Goal: Task Accomplishment & Management: Use online tool/utility

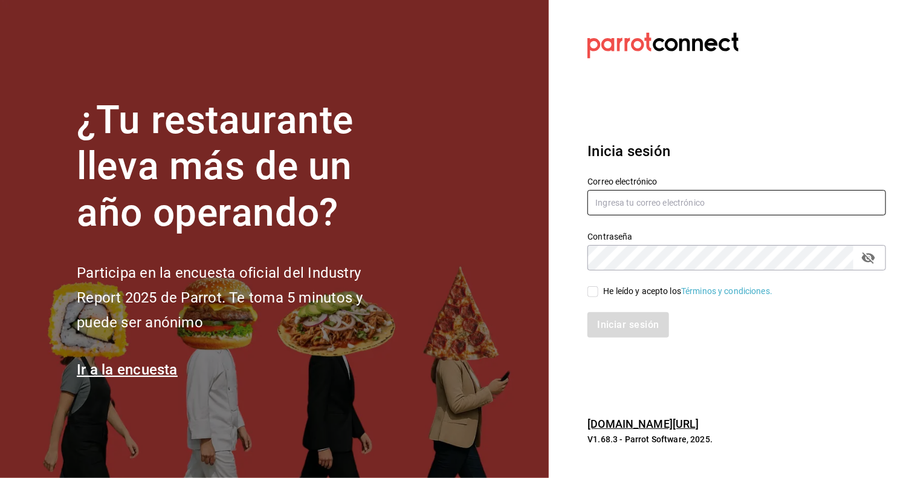
type input "cristian.mercado@grupocosteno.com"
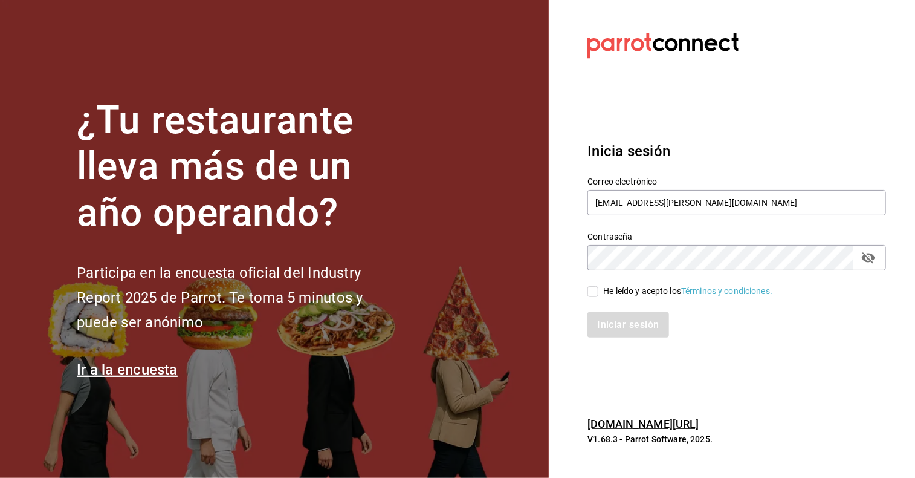
click at [588, 296] on input "He leído y acepto los Términos y condiciones." at bounding box center [593, 291] width 11 height 11
checkbox input "true"
click at [608, 320] on button "Iniciar sesión" at bounding box center [629, 324] width 82 height 25
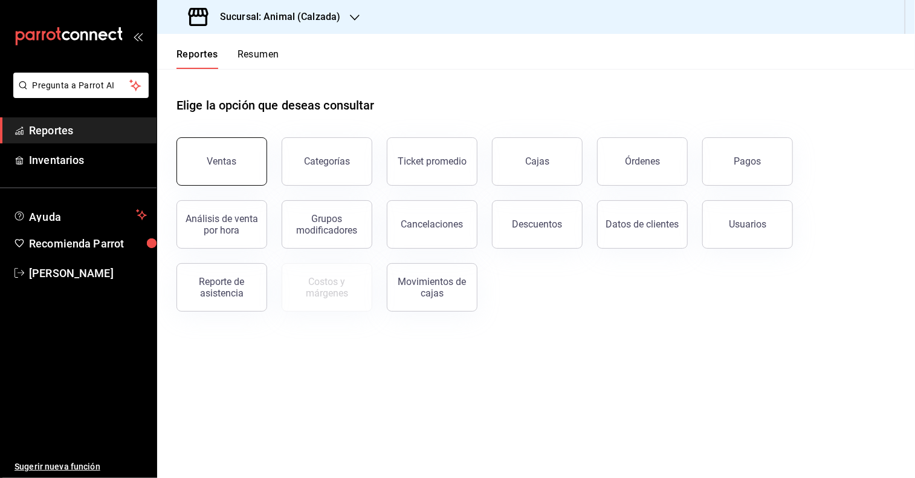
click at [249, 169] on button "Ventas" at bounding box center [222, 161] width 91 height 48
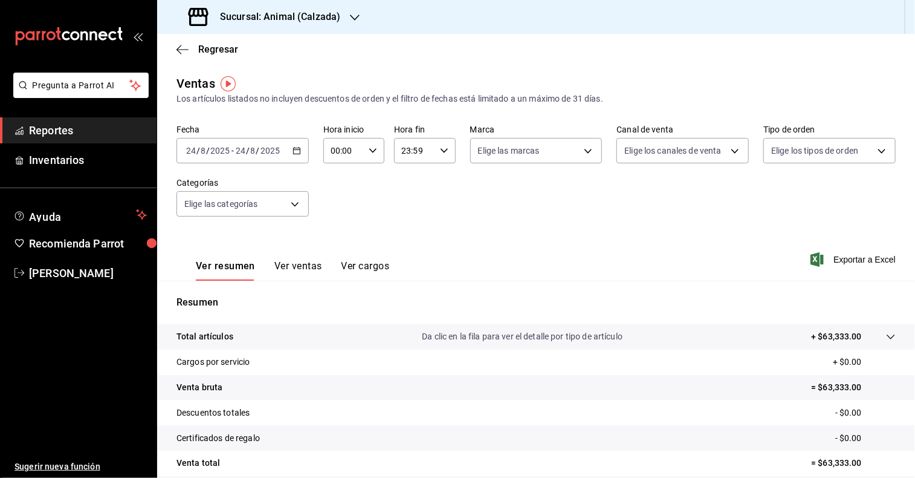
click at [293, 149] on icon "button" at bounding box center [297, 150] width 8 height 8
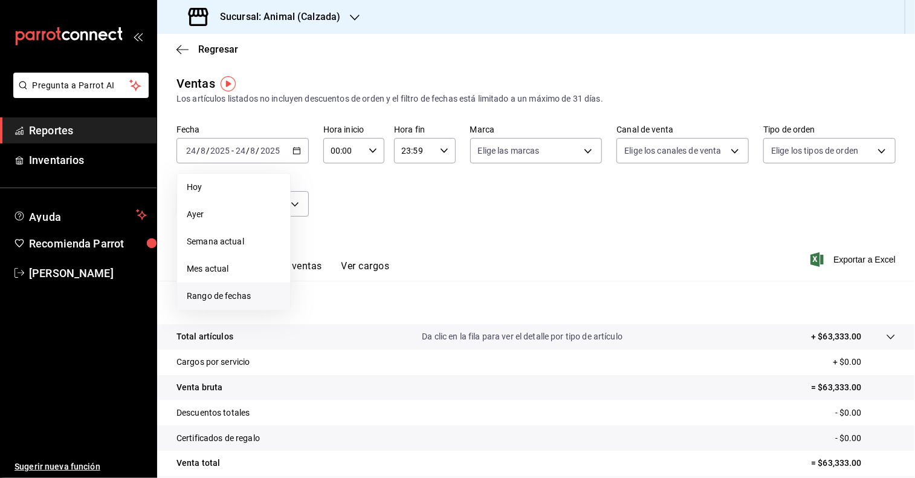
click at [235, 296] on span "Rango de fechas" at bounding box center [234, 296] width 94 height 13
click at [319, 310] on abbr "18" at bounding box center [316, 311] width 8 height 8
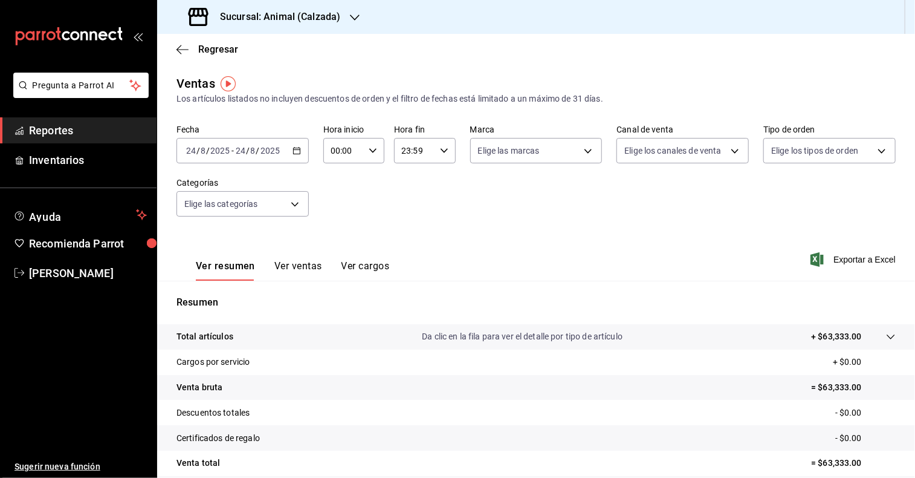
click at [353, 18] on icon "button" at bounding box center [355, 18] width 10 height 10
click at [209, 83] on span "Mochomos (Metepec)" at bounding box center [208, 79] width 83 height 13
click at [293, 155] on div "[DATE] [DATE] - [DATE] [DATE]" at bounding box center [243, 150] width 132 height 25
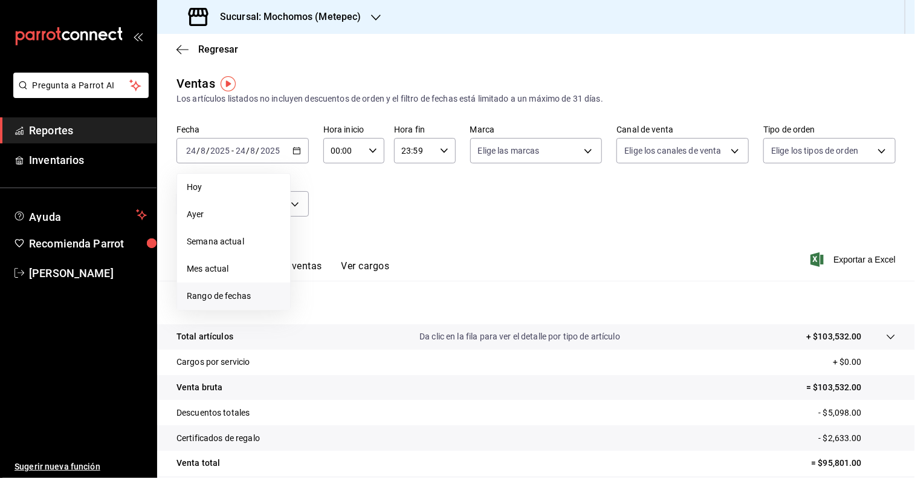
click at [241, 298] on span "Rango de fechas" at bounding box center [234, 296] width 94 height 13
click at [317, 307] on abbr "18" at bounding box center [316, 311] width 8 height 8
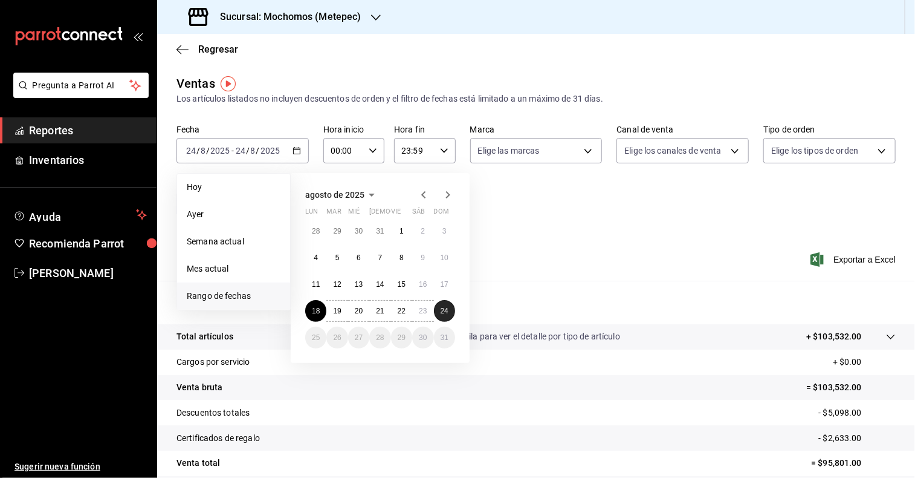
click at [444, 305] on button "24" at bounding box center [444, 311] width 21 height 22
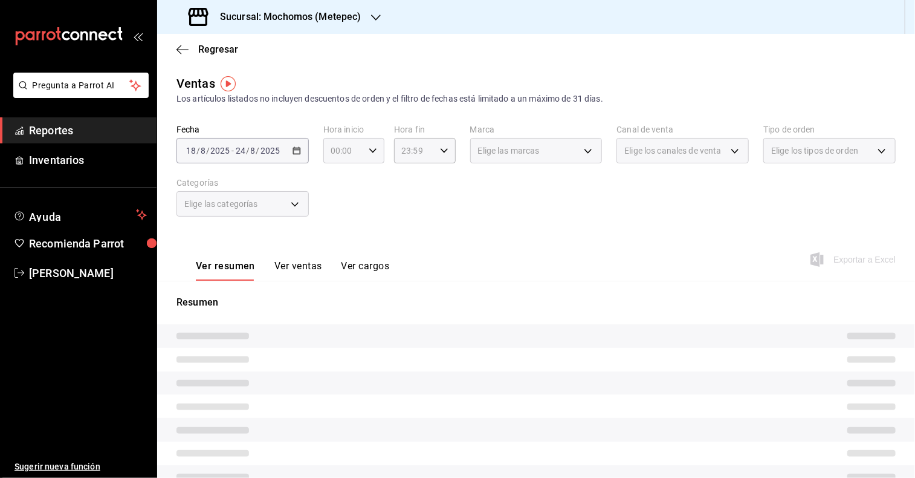
click at [370, 146] on icon "button" at bounding box center [373, 150] width 8 height 8
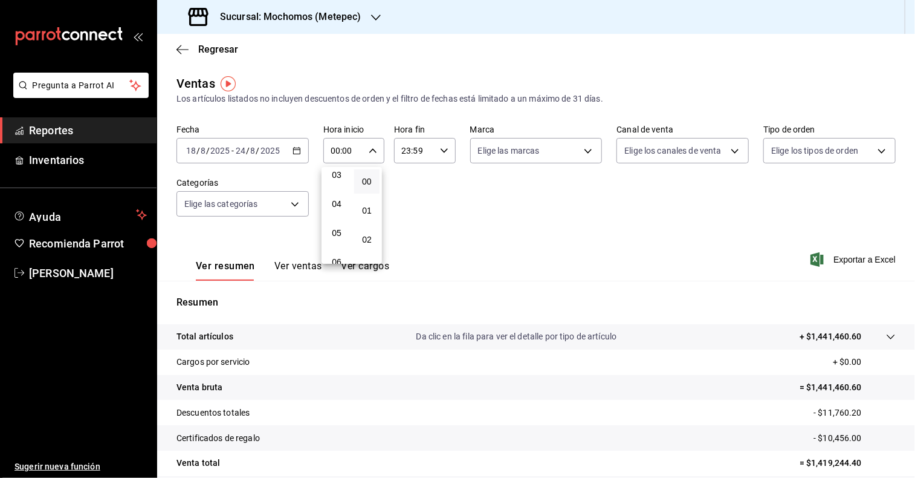
scroll to position [94, 0]
click at [336, 230] on span "05" at bounding box center [336, 232] width 11 height 10
type input "05:00"
click at [444, 148] on div at bounding box center [457, 239] width 915 height 478
click at [440, 151] on icon "button" at bounding box center [444, 150] width 8 height 8
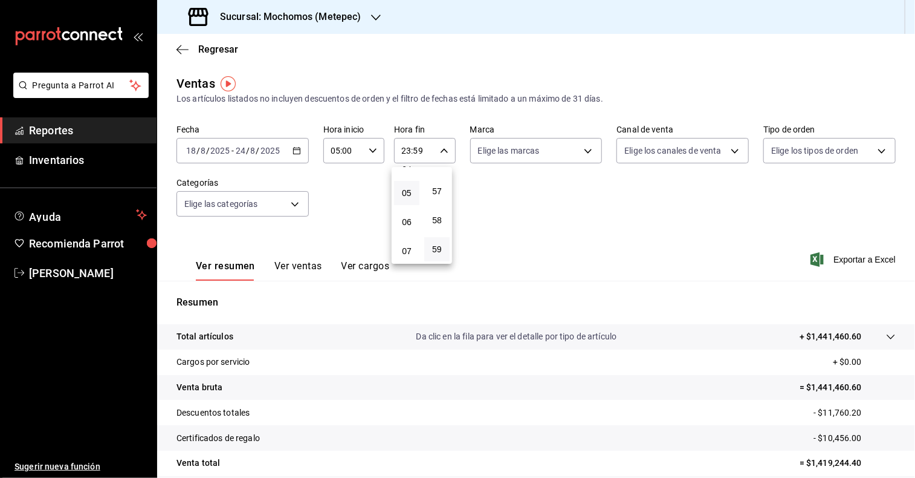
scroll to position [133, 0]
click at [408, 198] on span "05" at bounding box center [406, 194] width 11 height 10
click at [440, 180] on span "00" at bounding box center [437, 182] width 11 height 10
type input "05:00"
click at [588, 149] on div at bounding box center [457, 239] width 915 height 478
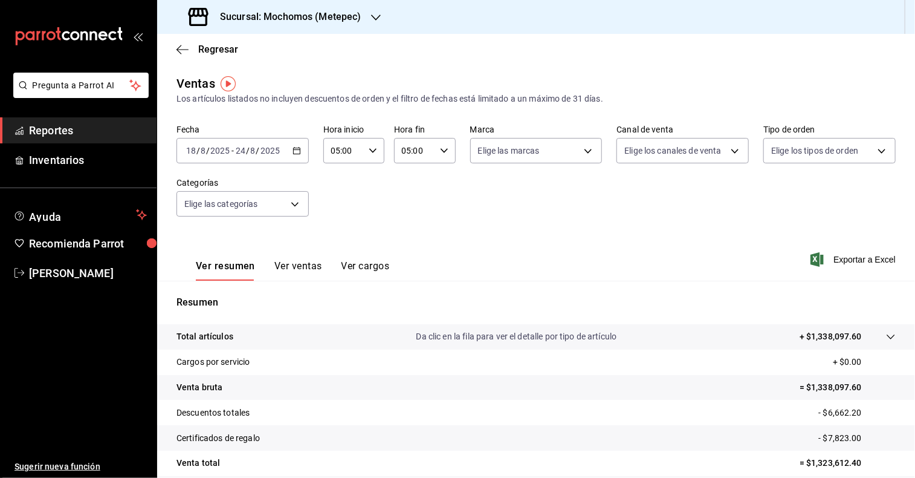
click at [588, 149] on body "Pregunta a Parrot AI Reportes Inventarios Ayuda Recomienda Parrot [PERSON_NAME]…" at bounding box center [457, 239] width 915 height 478
click at [482, 233] on input "checkbox" at bounding box center [480, 238] width 11 height 11
checkbox input "true"
type input "2365f74e-aa6b-4392-bdf2-72765591bddf"
checkbox input "true"
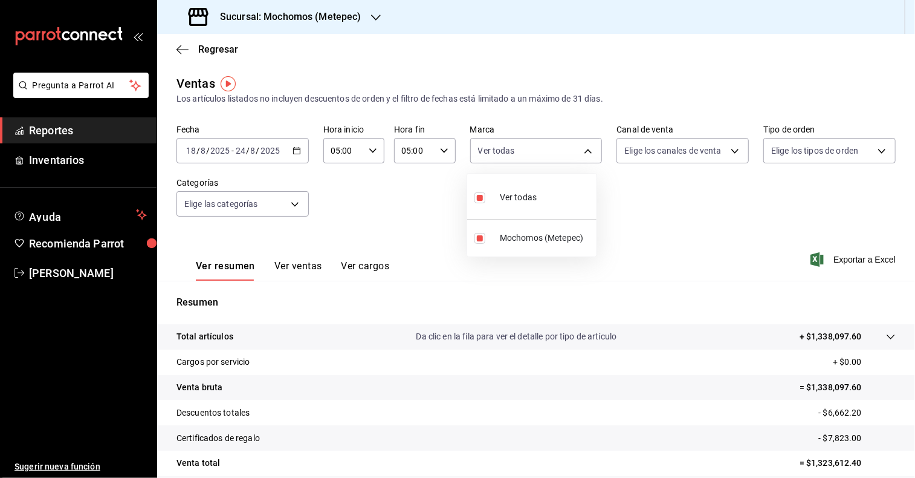
click at [728, 150] on div at bounding box center [457, 239] width 915 height 478
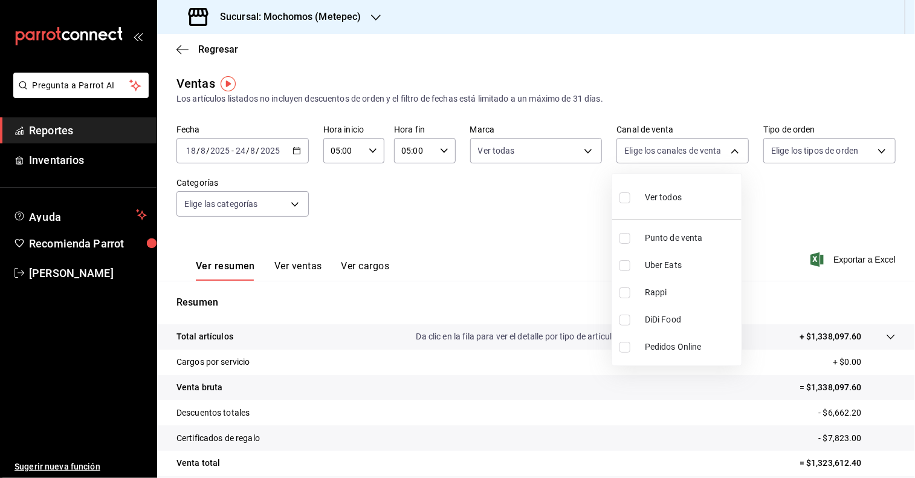
click at [728, 150] on body "Pregunta a Parrot AI Reportes Inventarios Ayuda Recomienda Parrot [PERSON_NAME]…" at bounding box center [457, 239] width 915 height 478
click at [624, 195] on input "checkbox" at bounding box center [625, 197] width 11 height 11
checkbox input "true"
type input "PARROT,UBER_EATS,RAPPI,DIDI_FOOD,ONLINE"
checkbox input "true"
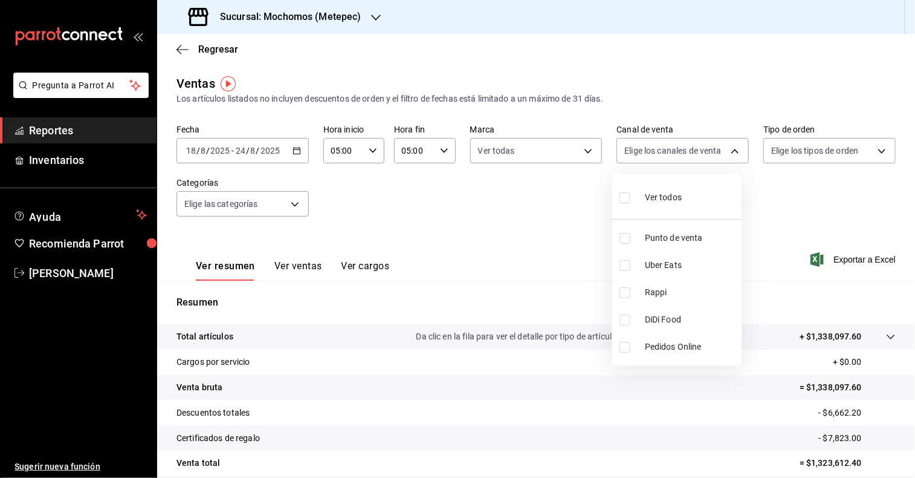
checkbox input "true"
click at [873, 151] on div at bounding box center [457, 239] width 915 height 478
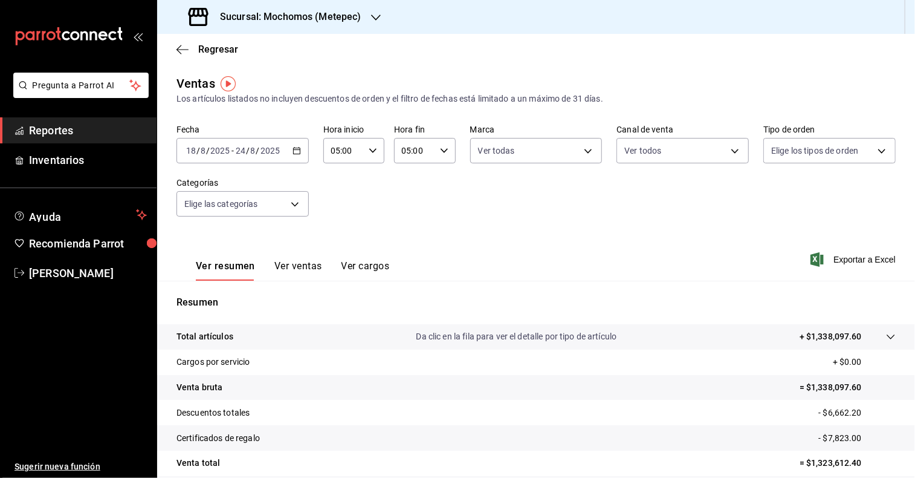
click at [873, 151] on body "Pregunta a Parrot AI Reportes Inventarios Ayuda Recomienda Parrot [PERSON_NAME]…" at bounding box center [457, 239] width 915 height 478
click at [768, 201] on input "checkbox" at bounding box center [769, 197] width 11 height 11
checkbox input "true"
type input "3a236ed8-2e24-47ca-8e59-ead494492482,da8509e8-5fca-4f62-958e-973104937870,EXTER…"
checkbox input "true"
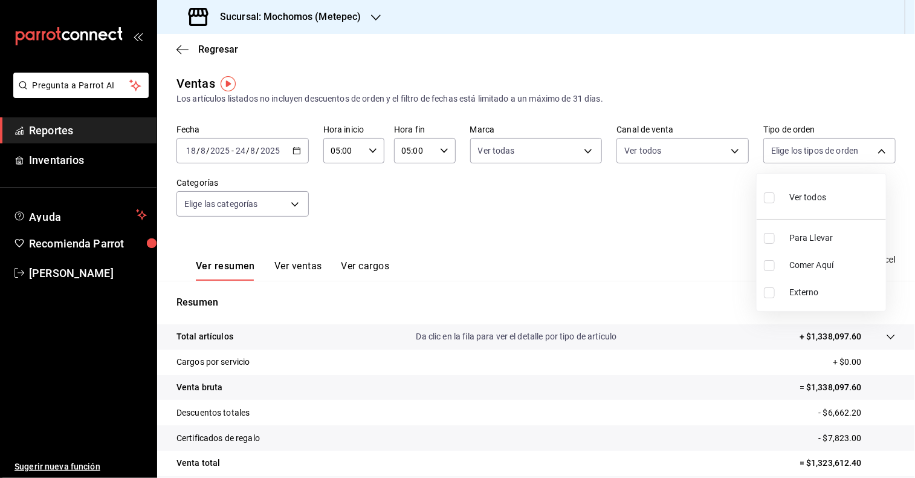
checkbox input "true"
click at [290, 204] on div at bounding box center [457, 239] width 915 height 478
click at [290, 204] on body "Pregunta a Parrot AI Reportes Inventarios Ayuda Recomienda Parrot [PERSON_NAME]…" at bounding box center [457, 239] width 915 height 478
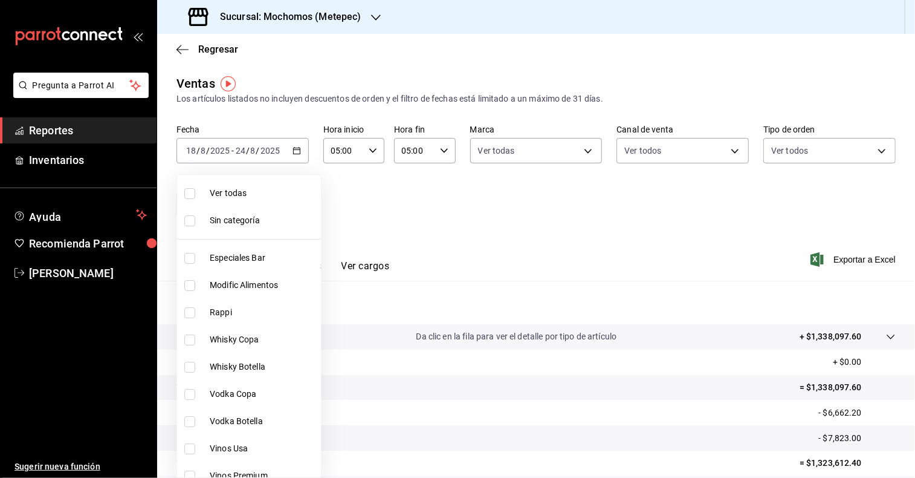
click at [187, 195] on input "checkbox" at bounding box center [189, 193] width 11 height 11
checkbox input "true"
type input "c9cbc288-c827-488d-81f5-370afefb1912,46081463-7037-4dd2-a9ab-e56ff6a8fa7c,bf958…"
checkbox input "true"
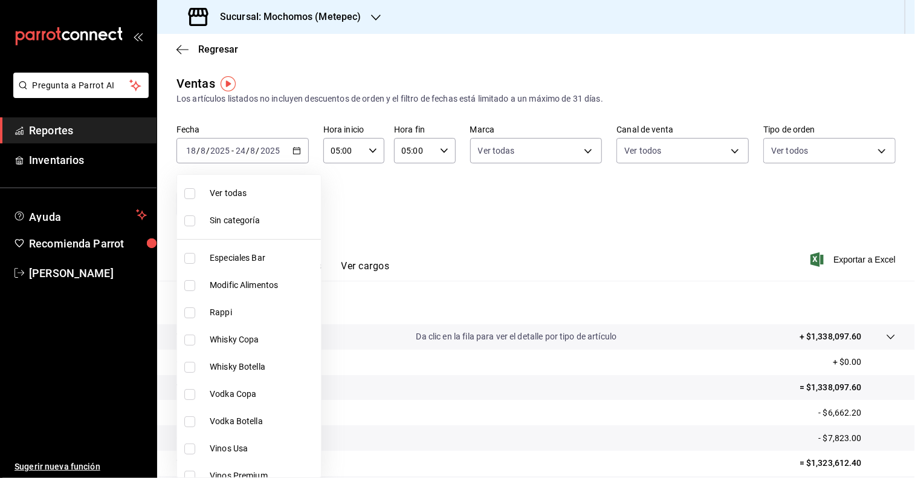
checkbox input "true"
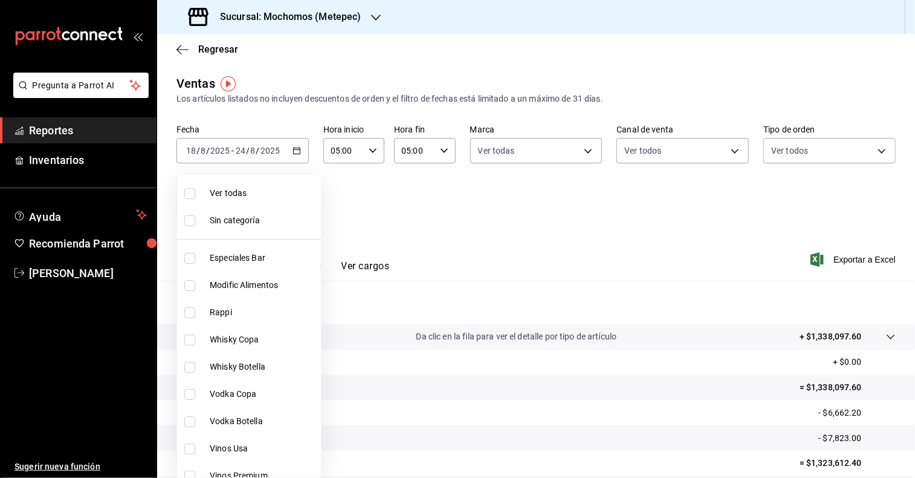
checkbox input "true"
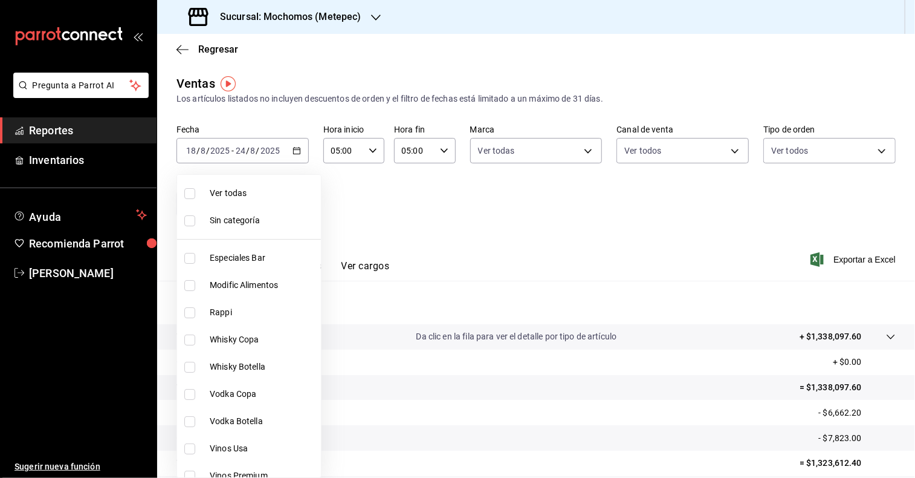
checkbox input "true"
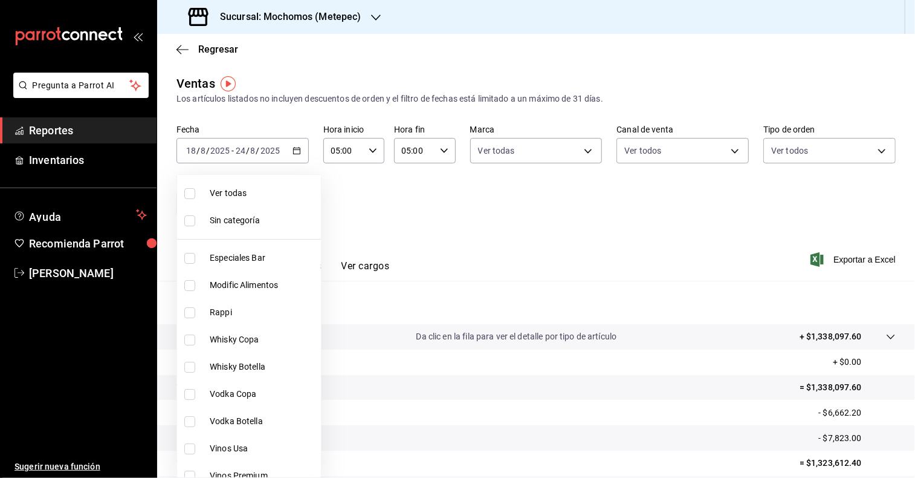
checkbox input "true"
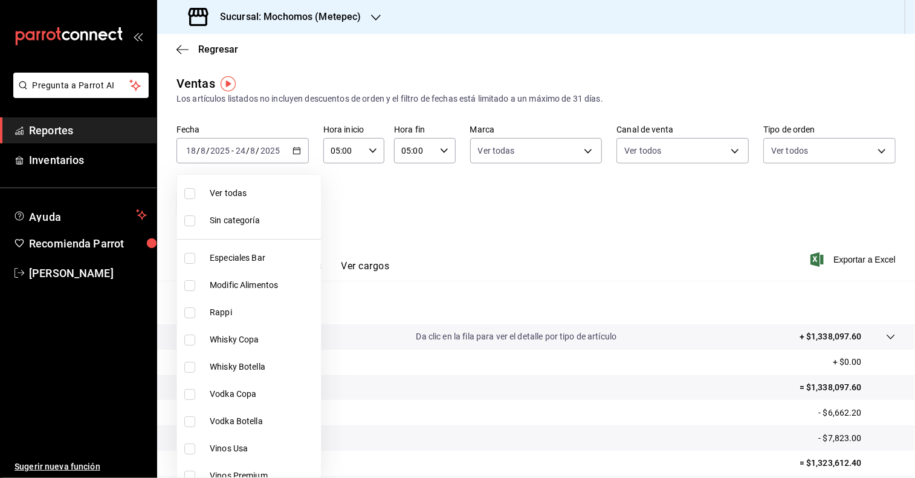
checkbox input "true"
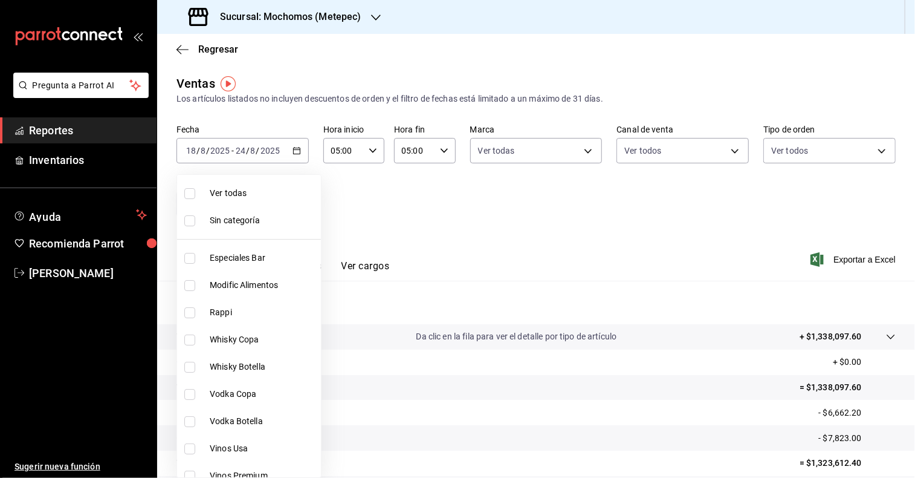
checkbox input "true"
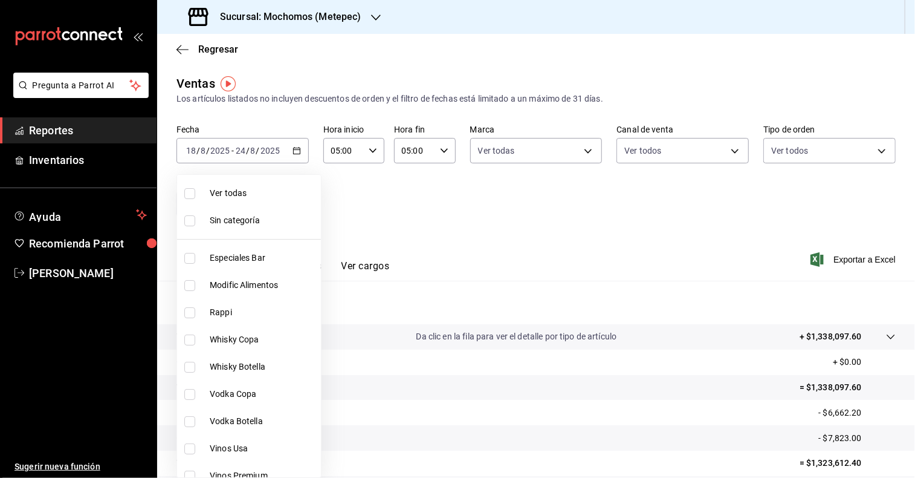
checkbox input "true"
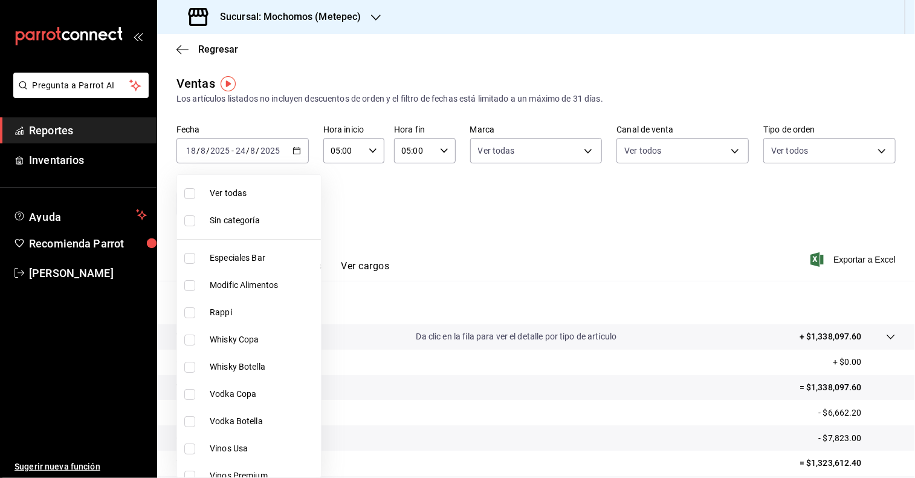
checkbox input "true"
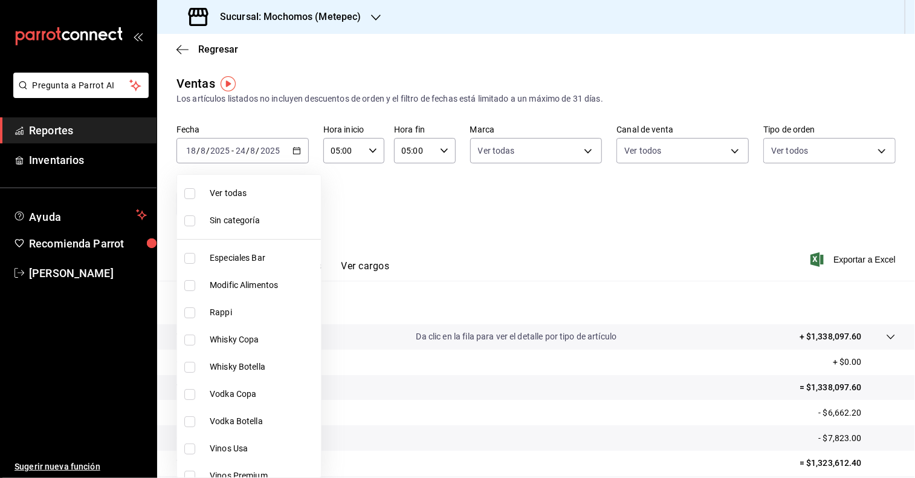
checkbox input "true"
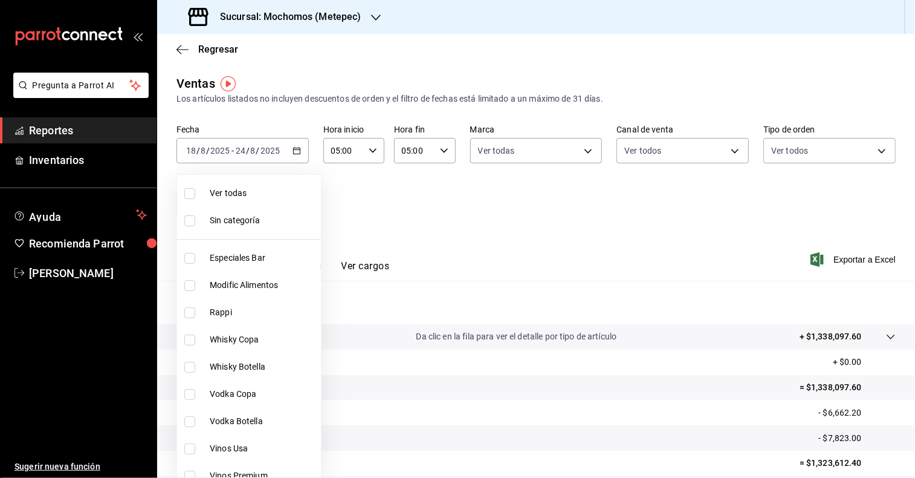
checkbox input "true"
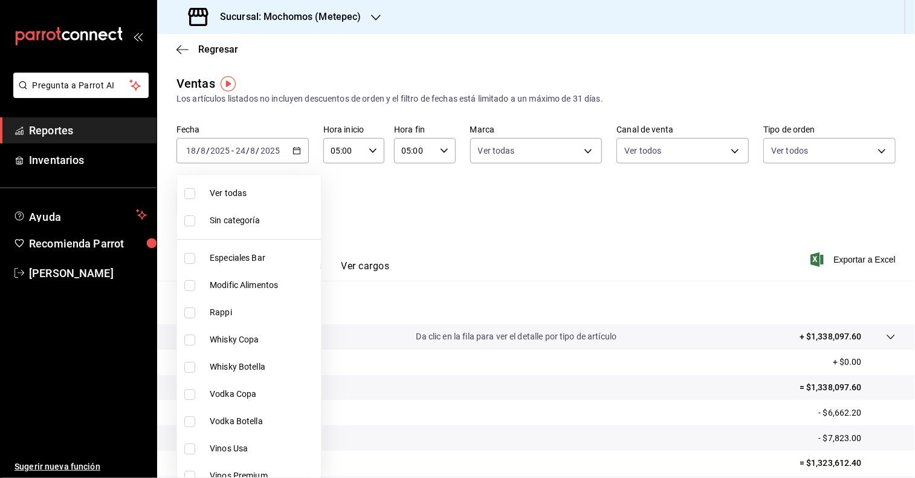
checkbox input "true"
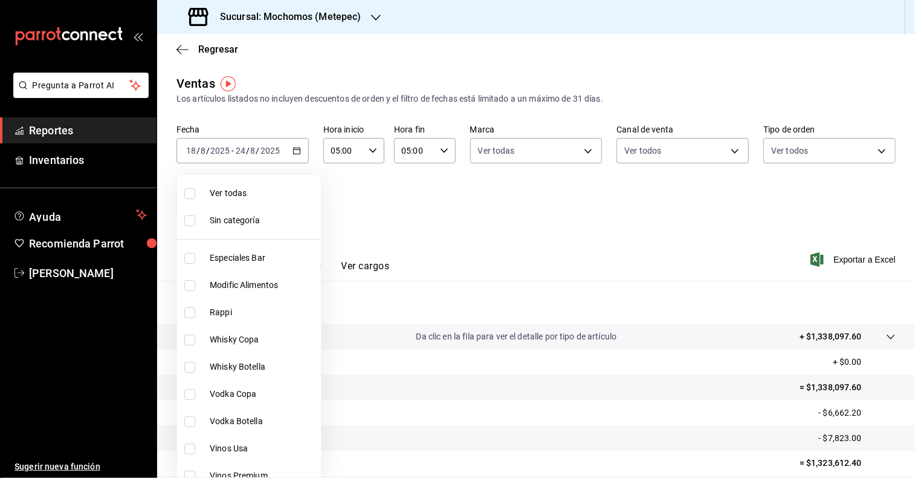
checkbox input "true"
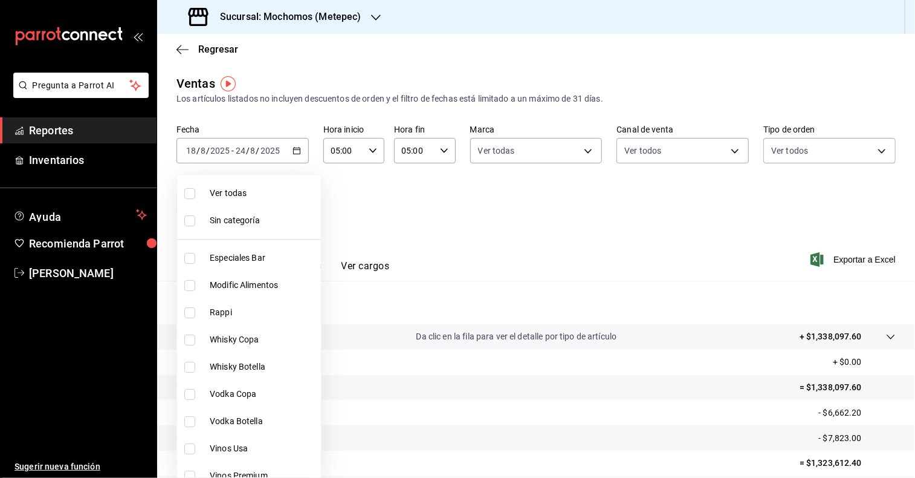
checkbox input "true"
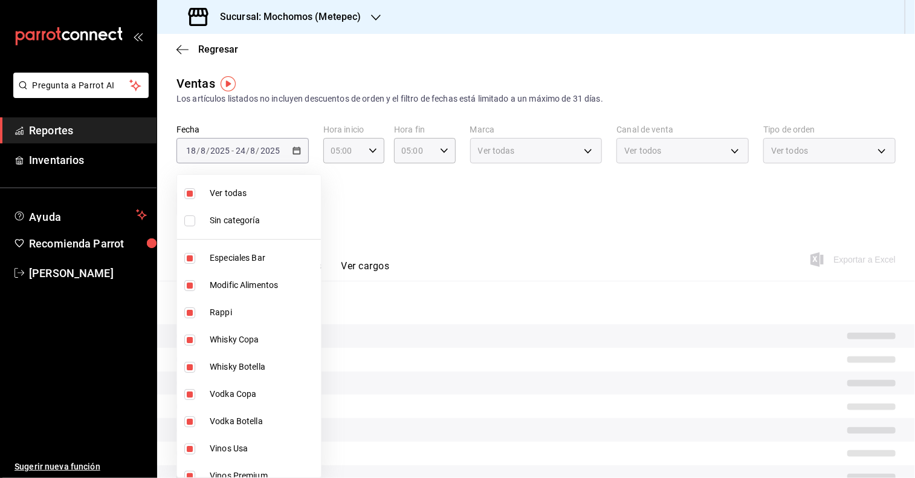
click at [195, 218] on input "checkbox" at bounding box center [189, 220] width 11 height 11
checkbox input "true"
click at [392, 203] on div at bounding box center [457, 239] width 915 height 478
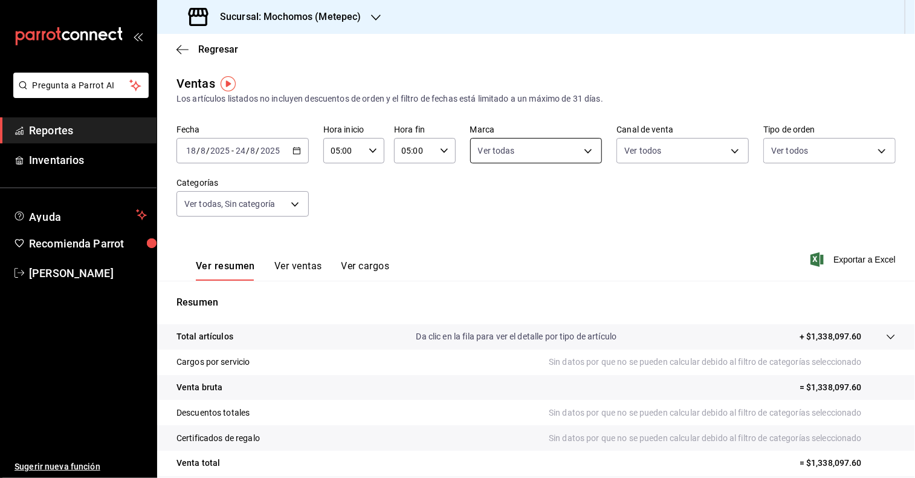
click at [583, 146] on body "Pregunta a Parrot AI Reportes Inventarios Ayuda Recomienda Parrot [PERSON_NAME]…" at bounding box center [457, 239] width 915 height 478
click at [730, 151] on div at bounding box center [457, 239] width 915 height 478
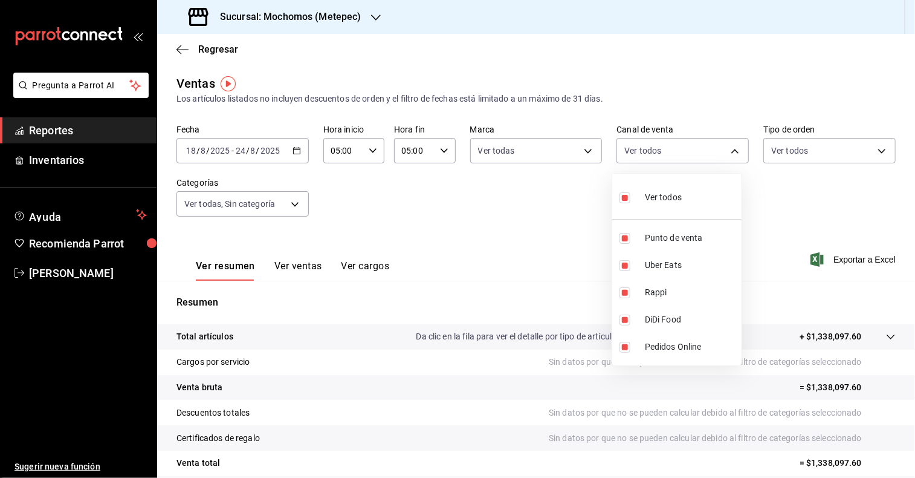
click at [730, 151] on body "Pregunta a Parrot AI Reportes Inventarios Ayuda Recomienda Parrot [PERSON_NAME]…" at bounding box center [457, 239] width 915 height 478
click at [868, 146] on div at bounding box center [457, 239] width 915 height 478
click at [868, 146] on body "Pregunta a Parrot AI Reportes Inventarios Ayuda Recomienda Parrot [PERSON_NAME]…" at bounding box center [457, 239] width 915 height 478
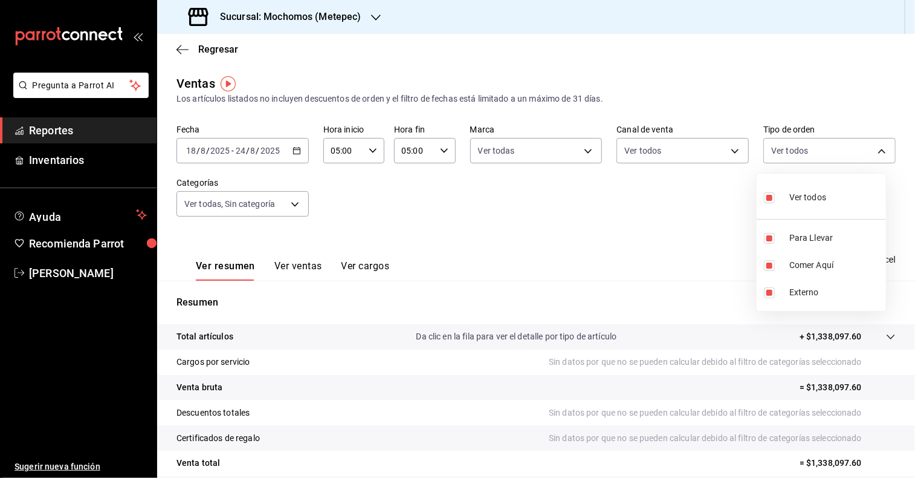
click at [582, 216] on div at bounding box center [457, 239] width 915 height 478
click at [294, 204] on body "Pregunta a Parrot AI Reportes Inventarios Ayuda Recomienda Parrot [PERSON_NAME]…" at bounding box center [457, 239] width 915 height 478
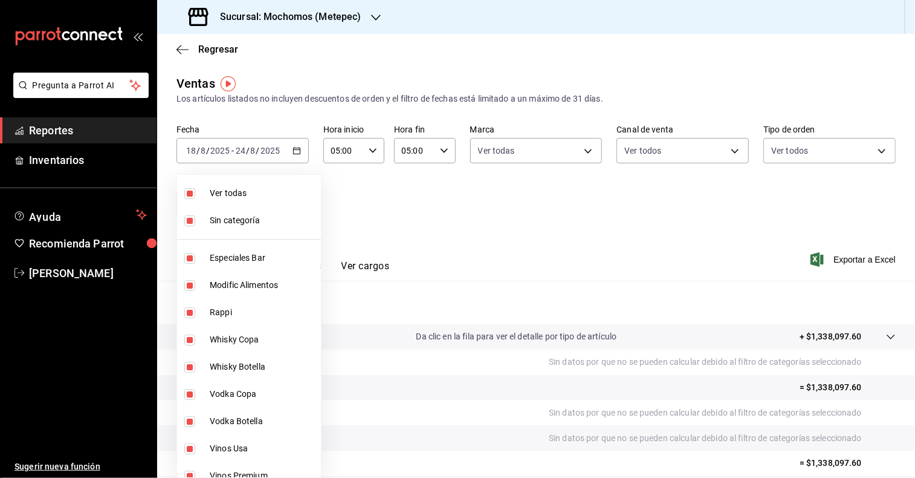
click at [435, 201] on div at bounding box center [457, 239] width 915 height 478
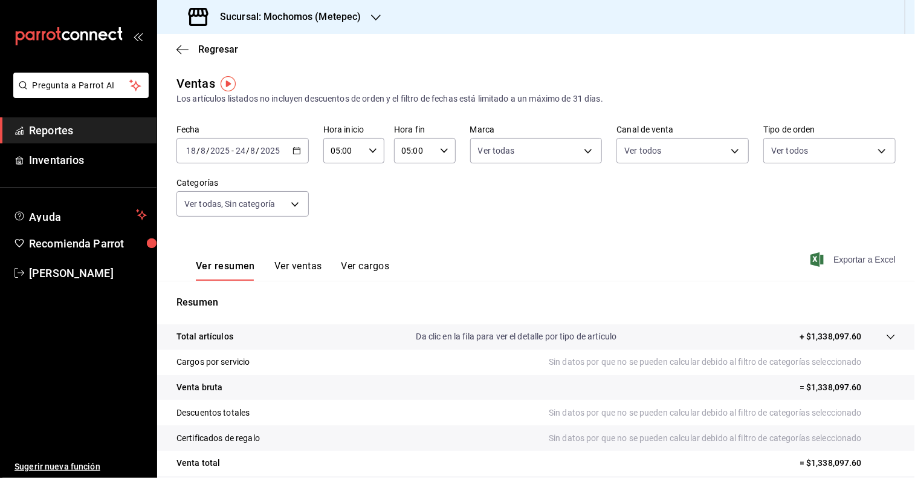
click at [826, 257] on span "Exportar a Excel" at bounding box center [854, 259] width 83 height 15
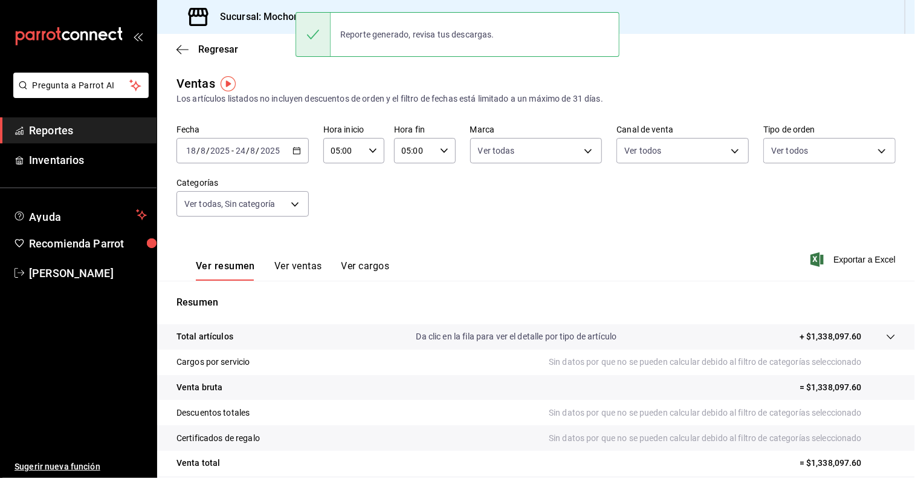
click at [579, 214] on div "Fecha [DATE] [DATE] - [DATE] [DATE] Hora inicio 05:00 Hora inicio Hora fin 05:0…" at bounding box center [536, 178] width 719 height 106
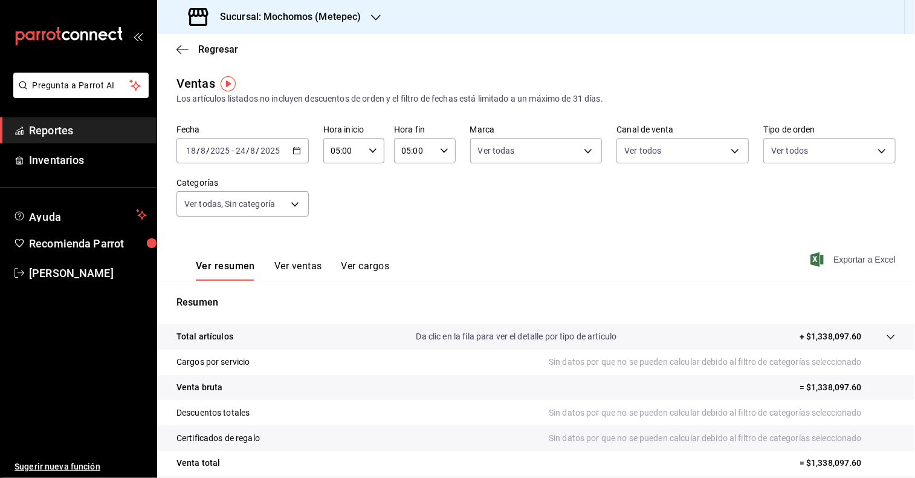
click at [840, 257] on span "Exportar a Excel" at bounding box center [854, 259] width 83 height 15
